Goal: Task Accomplishment & Management: Use online tool/utility

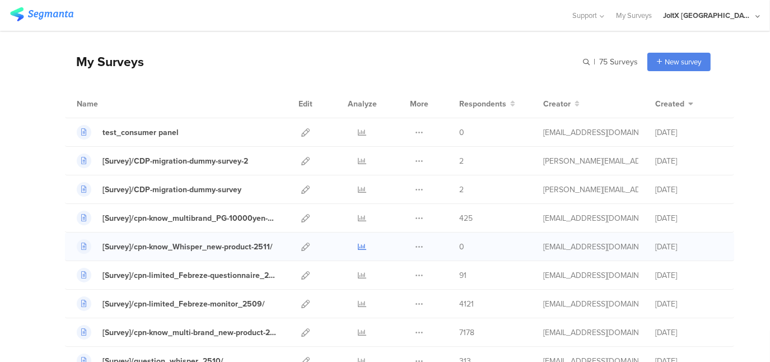
scroll to position [56, 0]
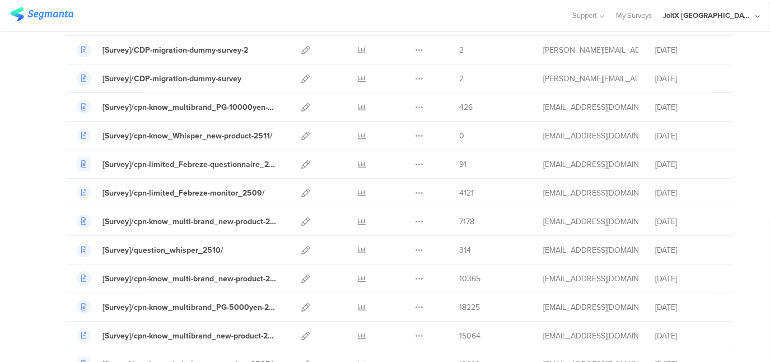
scroll to position [168, 0]
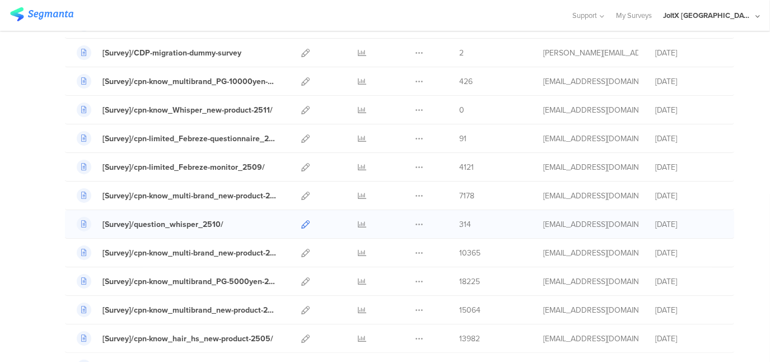
click at [301, 222] on icon at bounding box center [305, 224] width 8 height 8
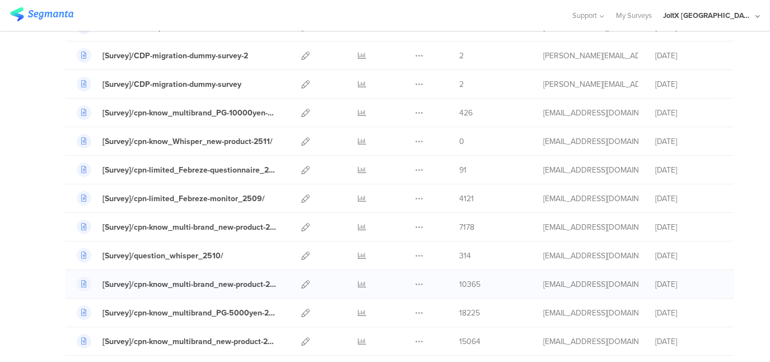
scroll to position [112, 0]
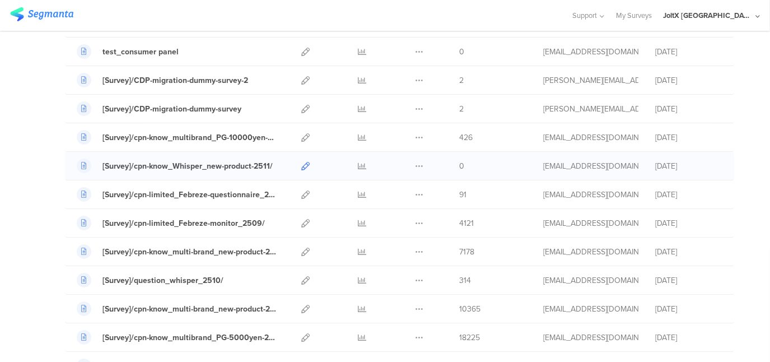
click at [301, 165] on icon at bounding box center [305, 166] width 8 height 8
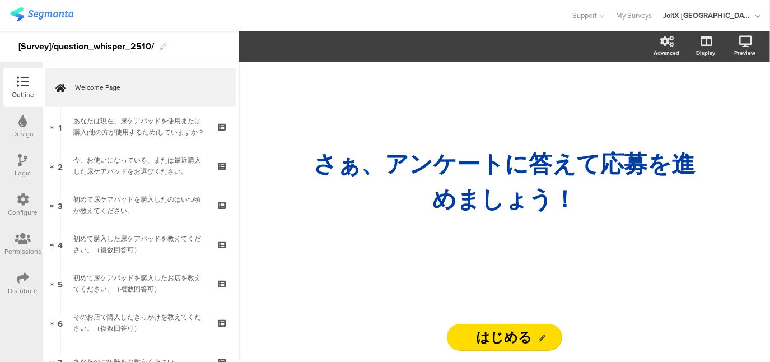
click at [27, 283] on icon at bounding box center [23, 278] width 12 height 12
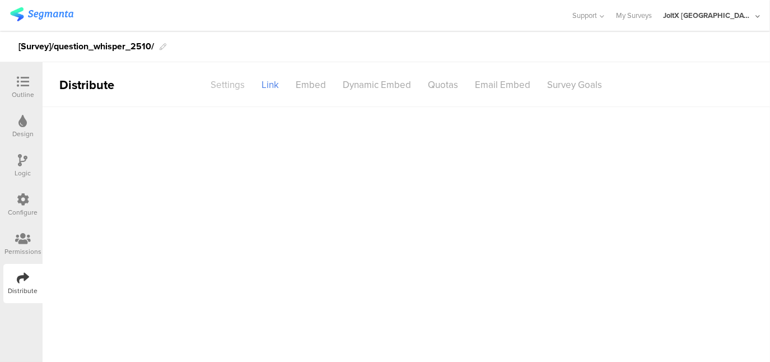
click at [222, 87] on div "Settings" at bounding box center [227, 85] width 51 height 20
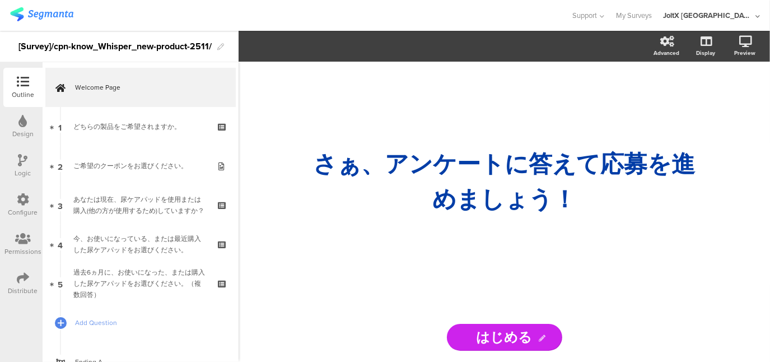
click at [24, 203] on icon at bounding box center [23, 199] width 12 height 12
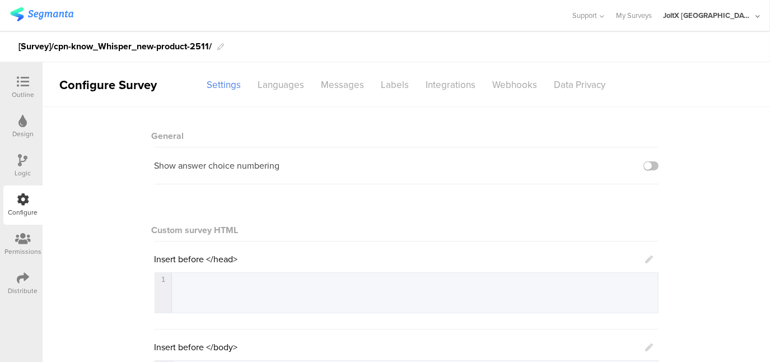
click at [17, 279] on icon at bounding box center [23, 278] width 12 height 12
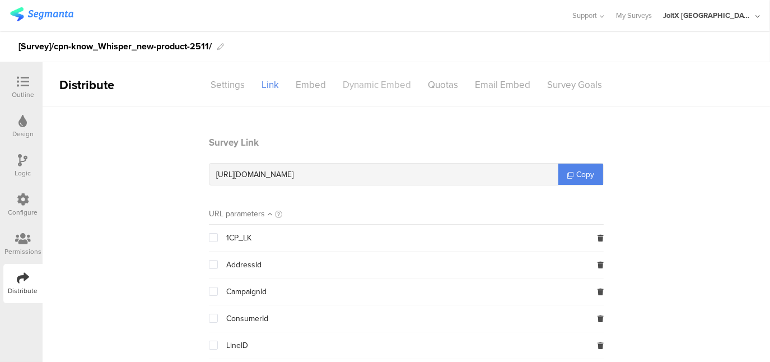
click at [378, 87] on div "Dynamic Embed" at bounding box center [376, 85] width 85 height 20
